Goal: Task Accomplishment & Management: Manage account settings

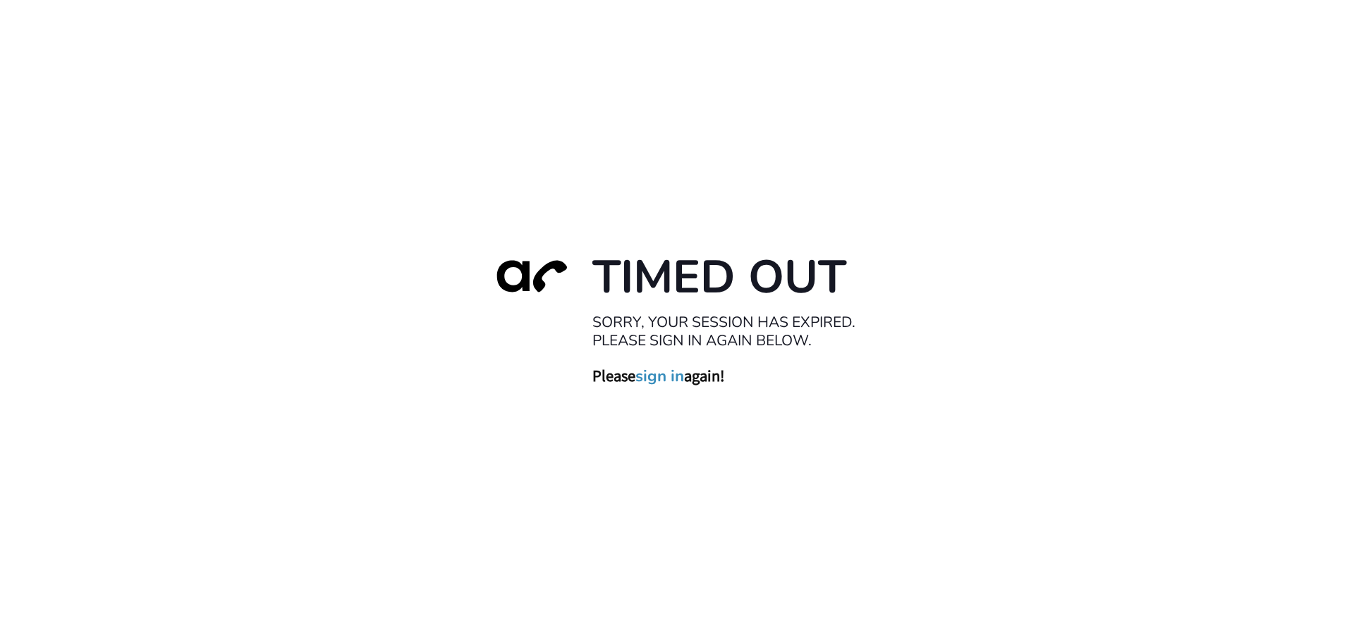
click at [681, 379] on link "sign in" at bounding box center [659, 376] width 49 height 20
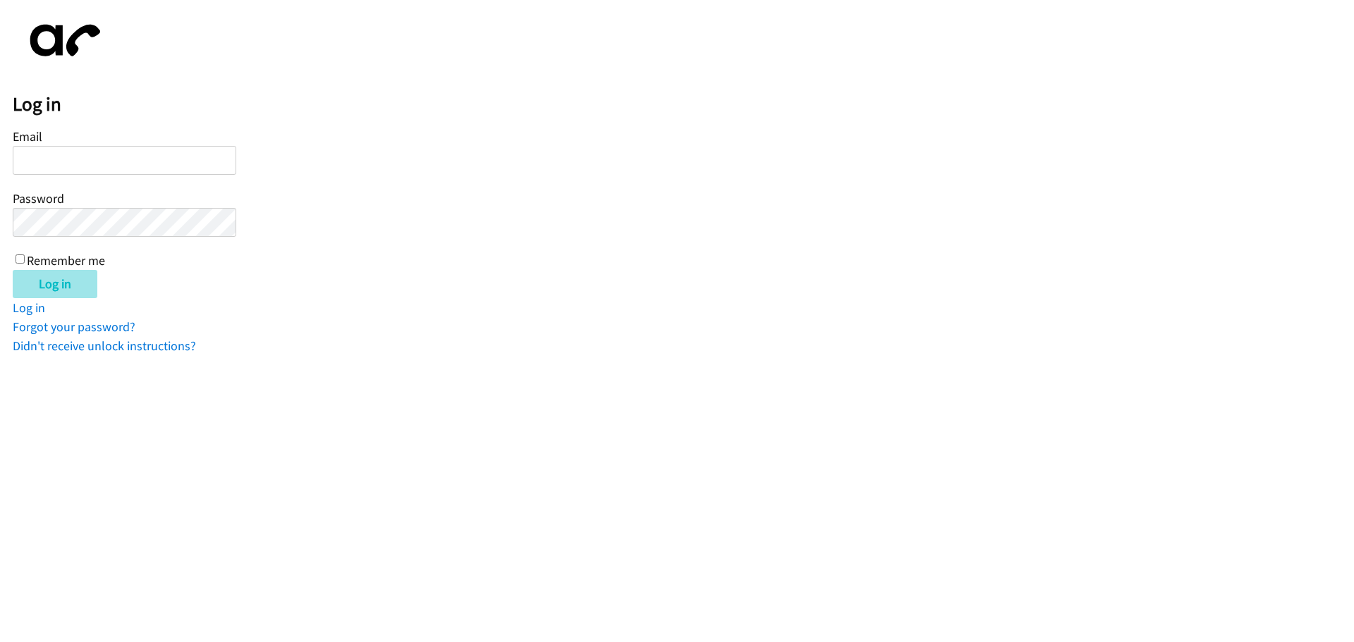
type input "jotero@lendingpoint.com"
click at [76, 281] on input "Log in" at bounding box center [55, 284] width 85 height 28
